Goal: Check status: Check status

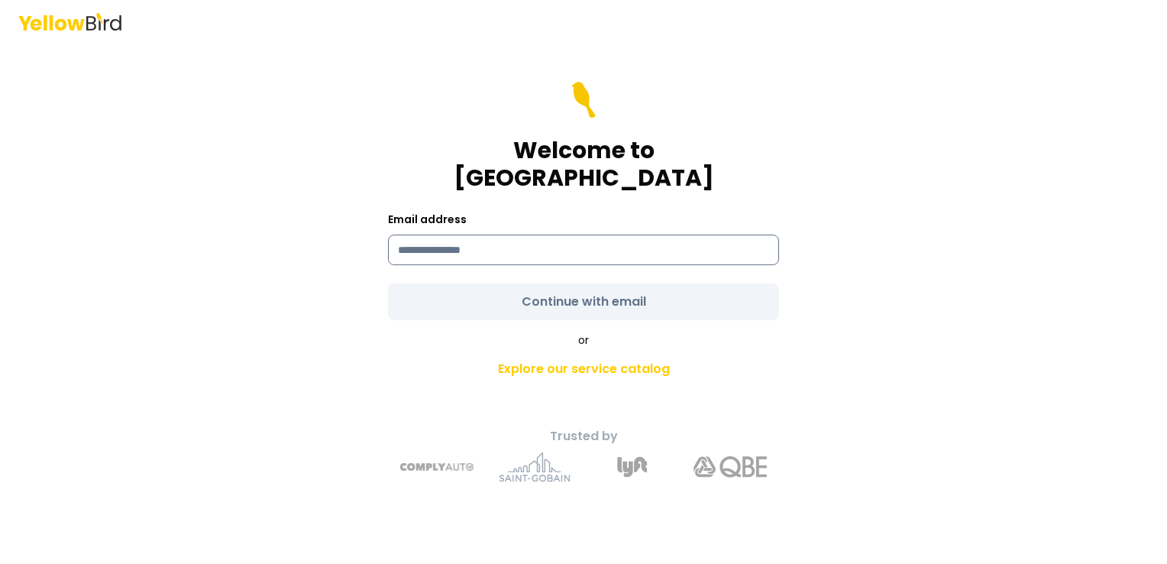
drag, startPoint x: 506, startPoint y: 238, endPoint x: 483, endPoint y: 238, distance: 22.9
click at [498, 238] on input at bounding box center [583, 250] width 391 height 31
type input "**********"
click at [631, 235] on input "**********" at bounding box center [583, 250] width 391 height 31
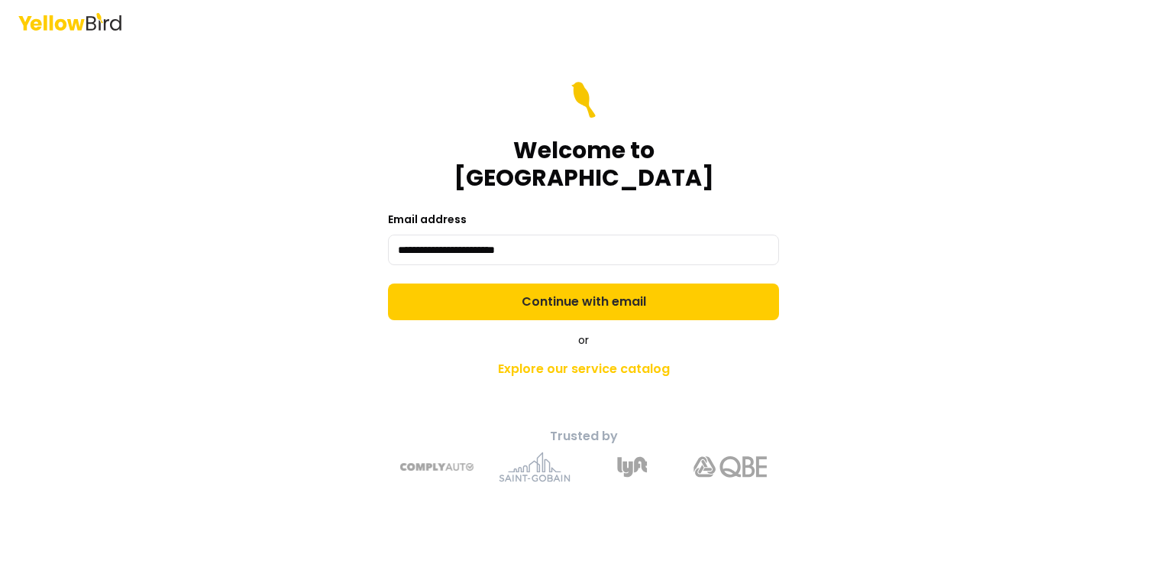
drag, startPoint x: 950, startPoint y: 330, endPoint x: 861, endPoint y: 322, distance: 89.7
click at [939, 330] on div "**********" at bounding box center [583, 282] width 1167 height 564
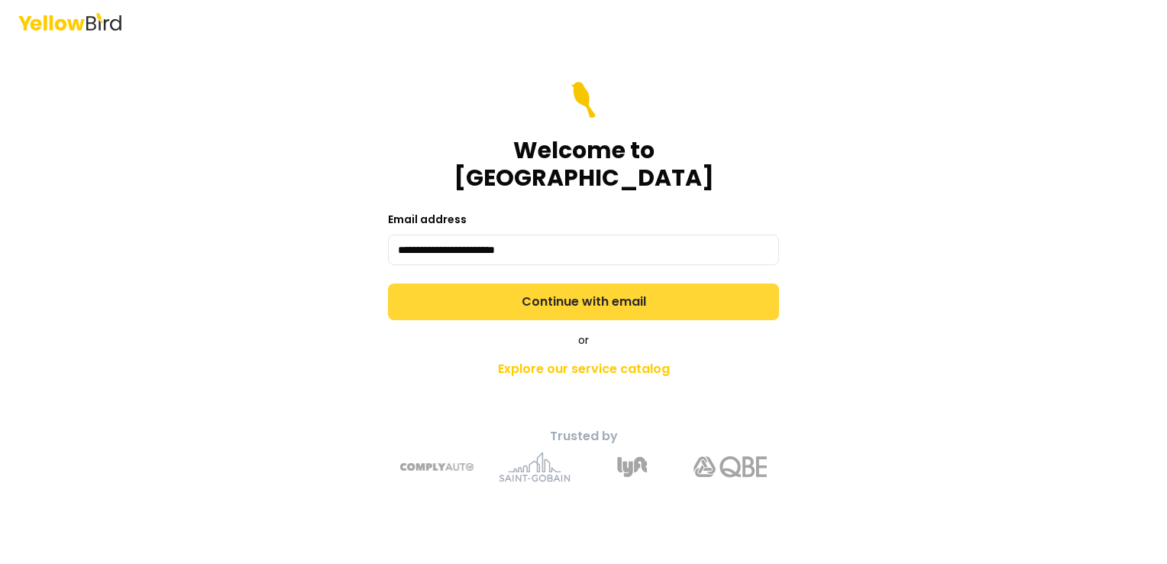
click at [593, 286] on button "Continue with email" at bounding box center [583, 301] width 391 height 37
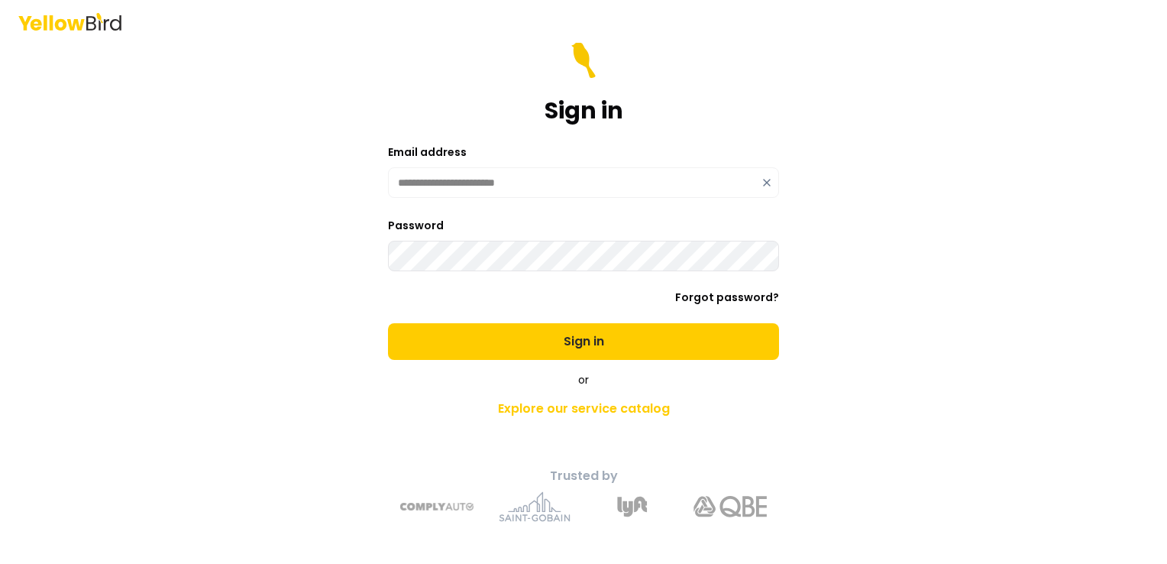
drag, startPoint x: 1027, startPoint y: 293, endPoint x: 1019, endPoint y: 290, distance: 8.2
click at [1024, 292] on div "**********" at bounding box center [583, 282] width 1167 height 564
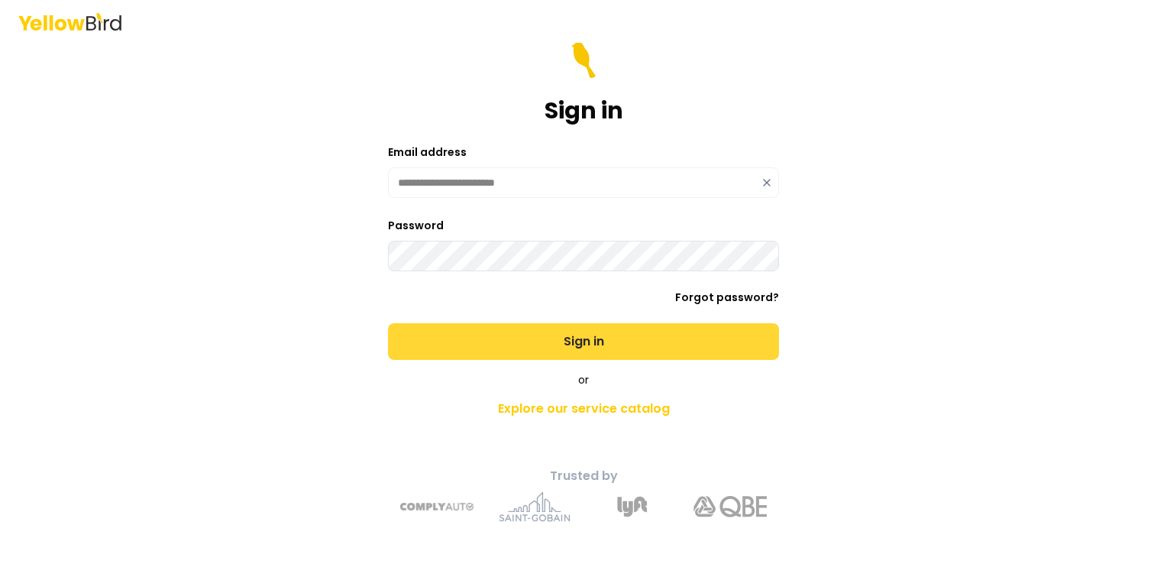
click at [600, 346] on button "Sign in" at bounding box center [583, 341] width 391 height 37
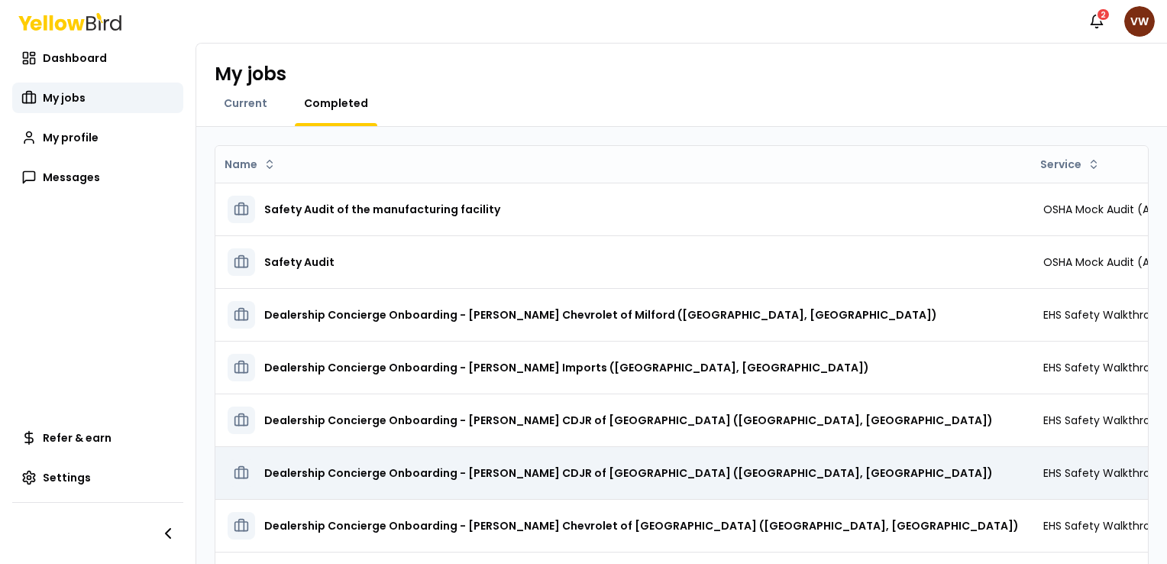
scroll to position [193, 0]
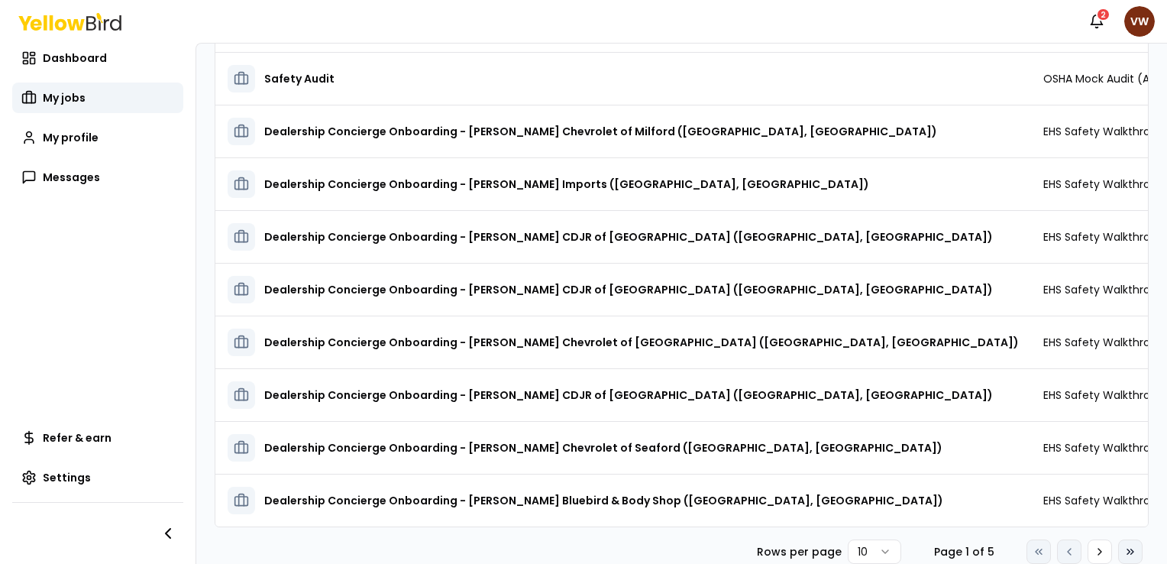
click at [1125, 548] on icon at bounding box center [1131, 551] width 12 height 12
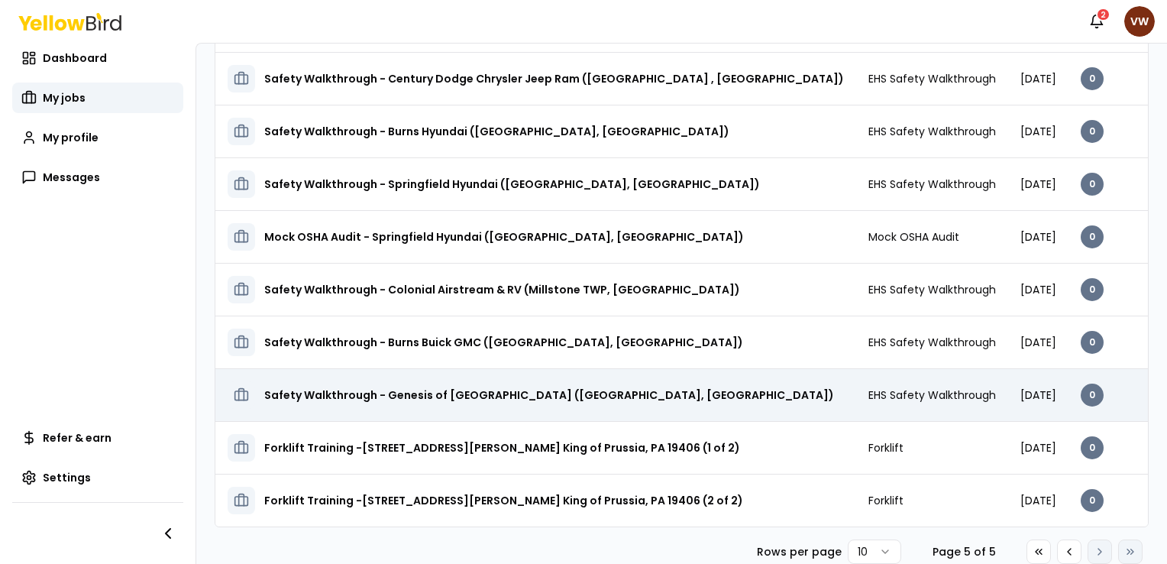
drag, startPoint x: 1048, startPoint y: 386, endPoint x: 964, endPoint y: 384, distance: 84.0
click at [964, 384] on tr "Safety Walkthrough - Genesis of [GEOGRAPHIC_DATA] ([GEOGRAPHIC_DATA], [GEOGRAPH…" at bounding box center [806, 394] width 1183 height 53
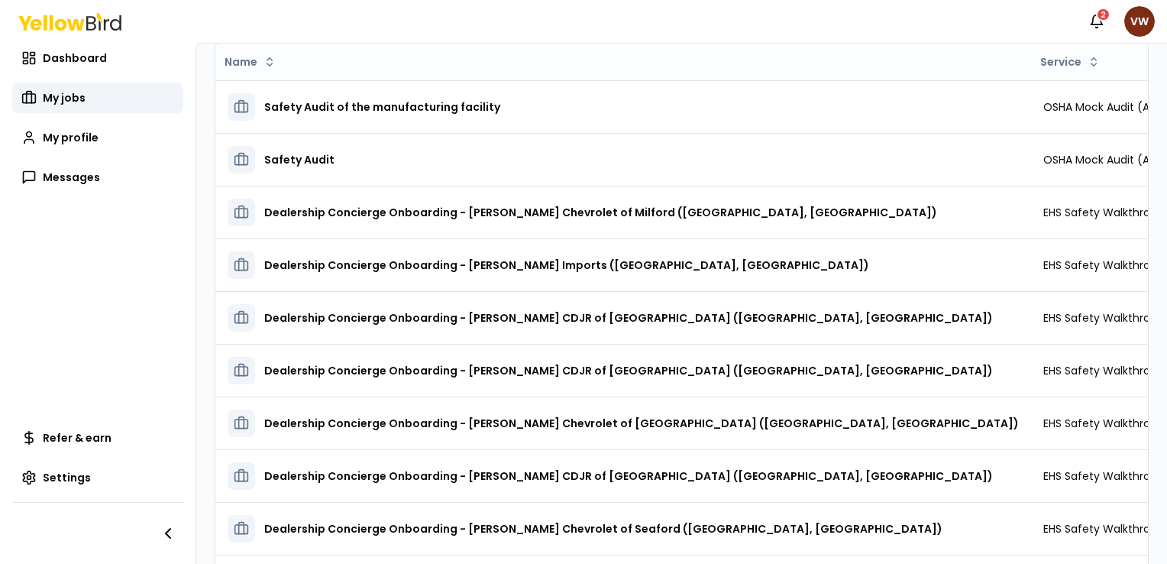
scroll to position [193, 0]
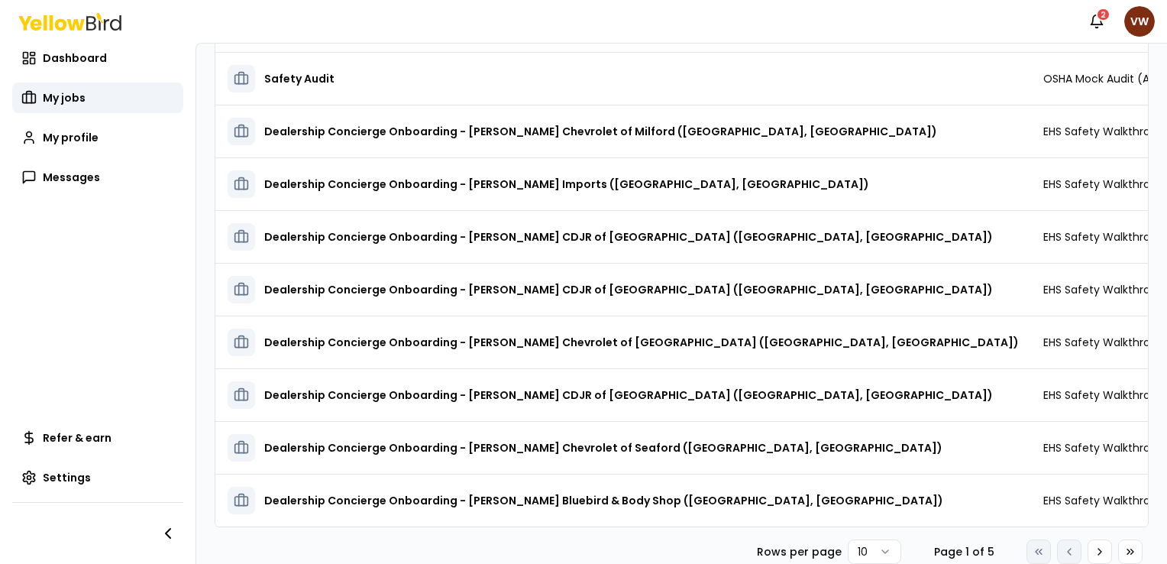
click at [1125, 552] on icon at bounding box center [1131, 551] width 12 height 12
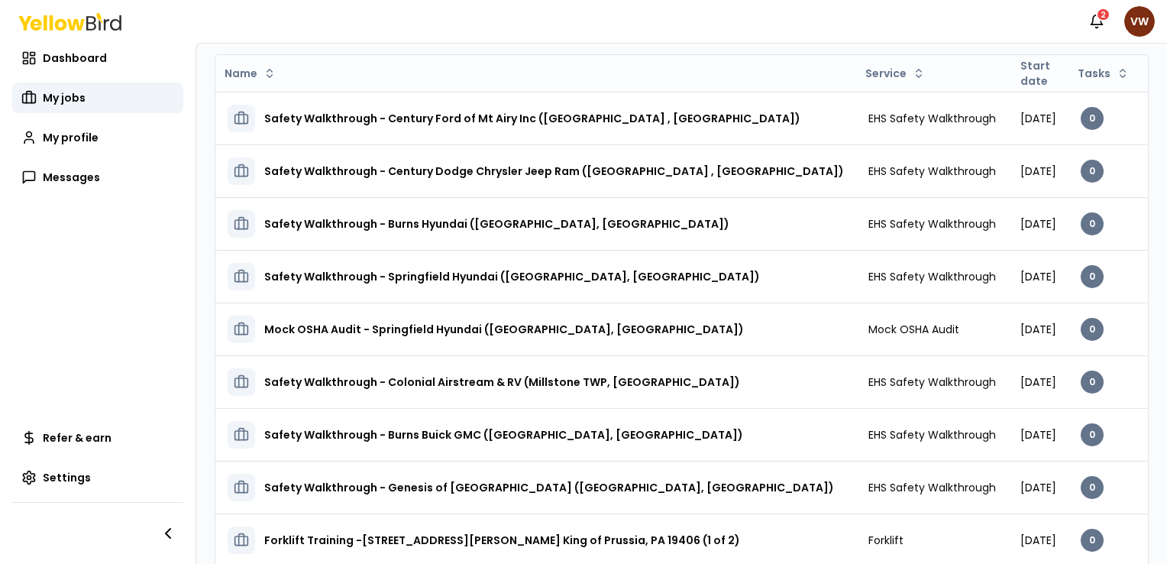
scroll to position [0, 0]
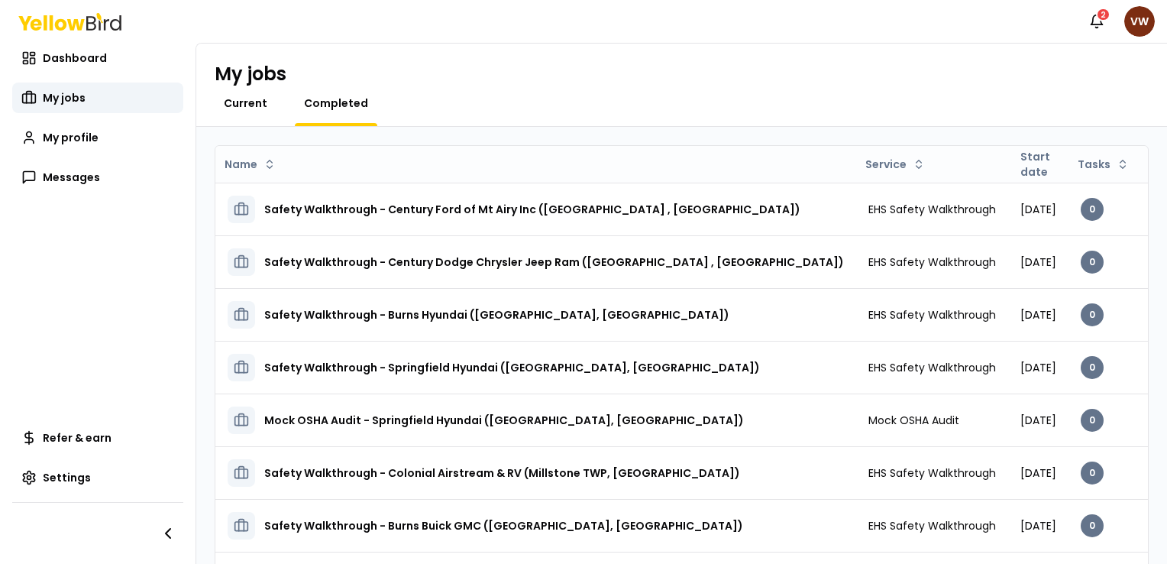
click at [229, 102] on span "Current" at bounding box center [246, 102] width 44 height 15
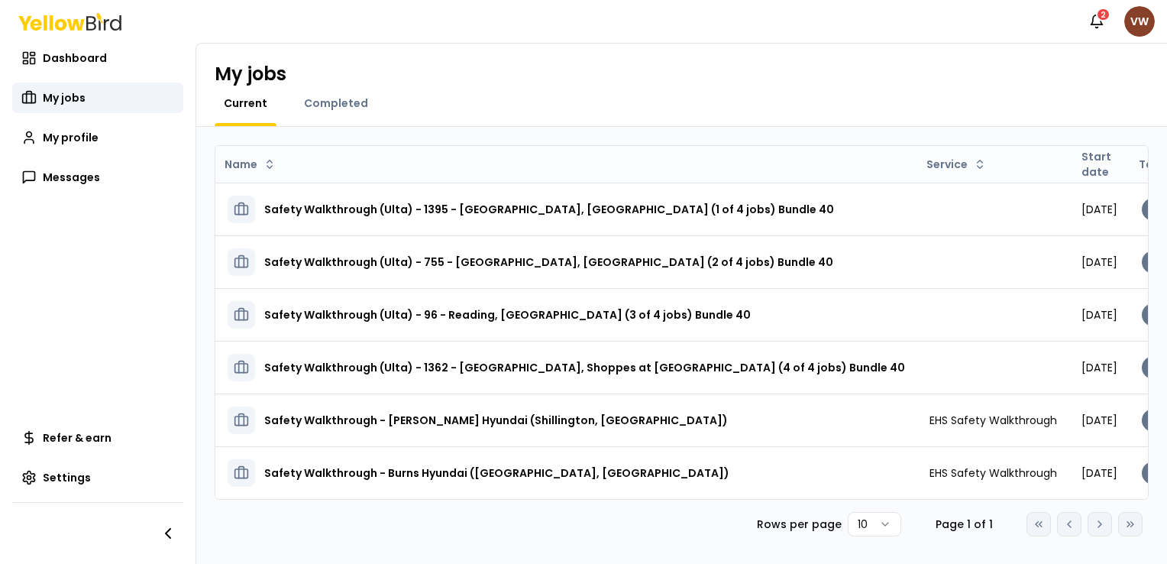
drag, startPoint x: 1128, startPoint y: 11, endPoint x: 1151, endPoint y: 24, distance: 27.4
click at [1128, 10] on nav "Notifications 2 VW" at bounding box center [1118, 21] width 73 height 31
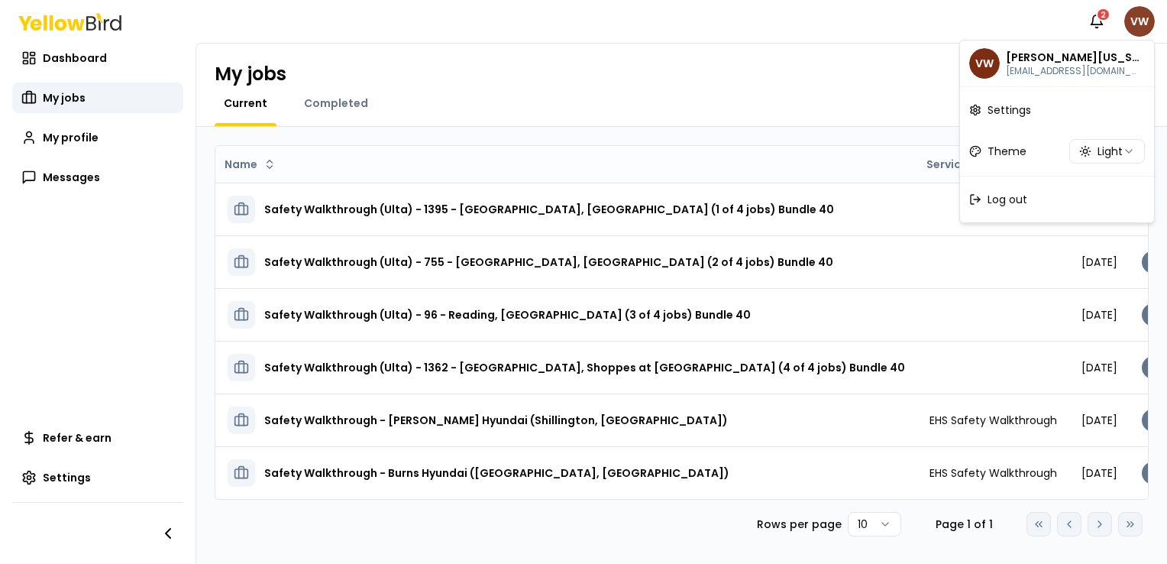
click at [1142, 24] on html "Notifications 2 VW Dashboard My jobs My profile Messages Refer & earn Settings …" at bounding box center [583, 282] width 1167 height 564
click at [1021, 202] on span "Log out" at bounding box center [1008, 199] width 40 height 15
